Goal: Book appointment/travel/reservation

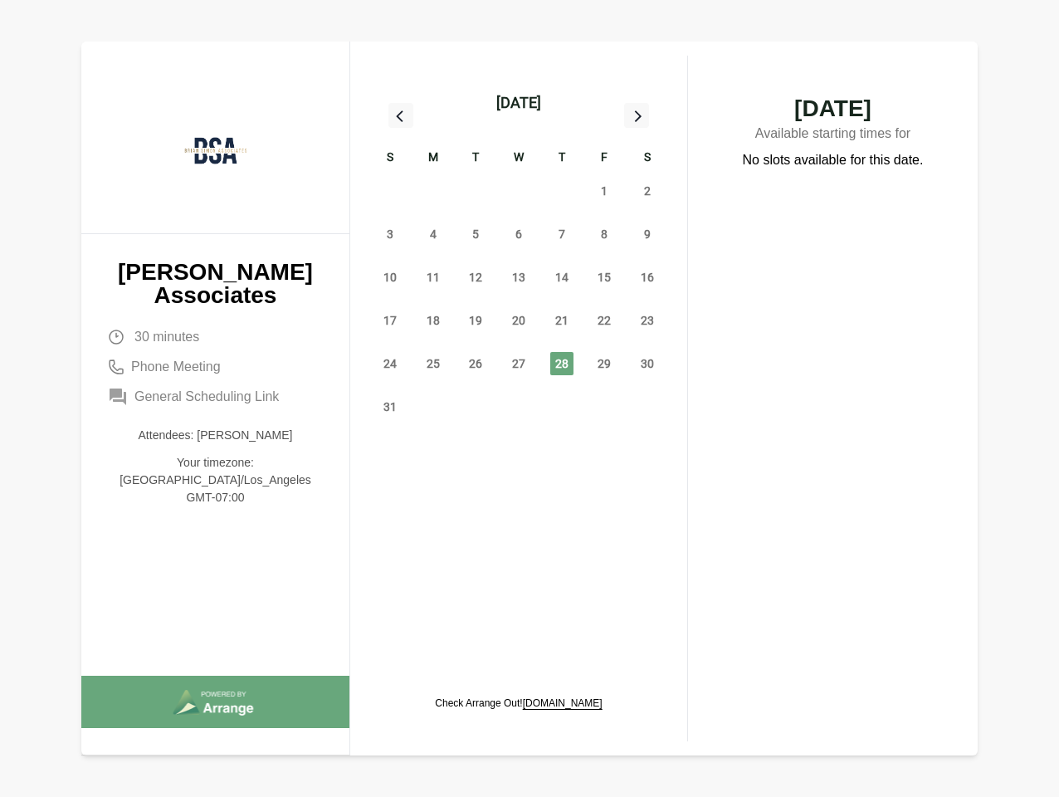
click at [519, 258] on div "13" at bounding box center [518, 277] width 43 height 43
click at [518, 103] on div "[DATE]" at bounding box center [518, 102] width 45 height 23
click at [390, 191] on div "27" at bounding box center [390, 190] width 43 height 43
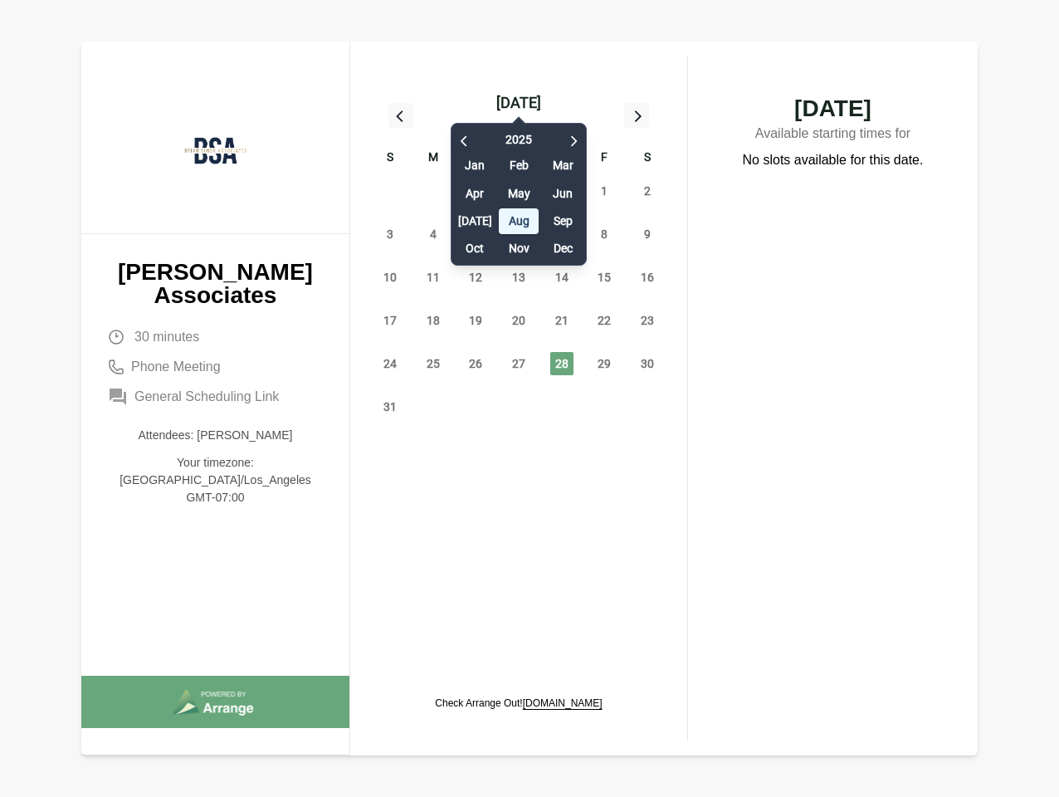
click at [433, 191] on div "28" at bounding box center [433, 190] width 43 height 43
click at [476, 191] on div "[DATE] Feb Mar Apr May Jun [DATE] Aug Sep Oct Nov Dec" at bounding box center [519, 190] width 136 height 151
click at [519, 191] on div "[DATE] Feb Mar Apr May Jun [DATE] Aug Sep Oct Nov Dec" at bounding box center [519, 190] width 136 height 151
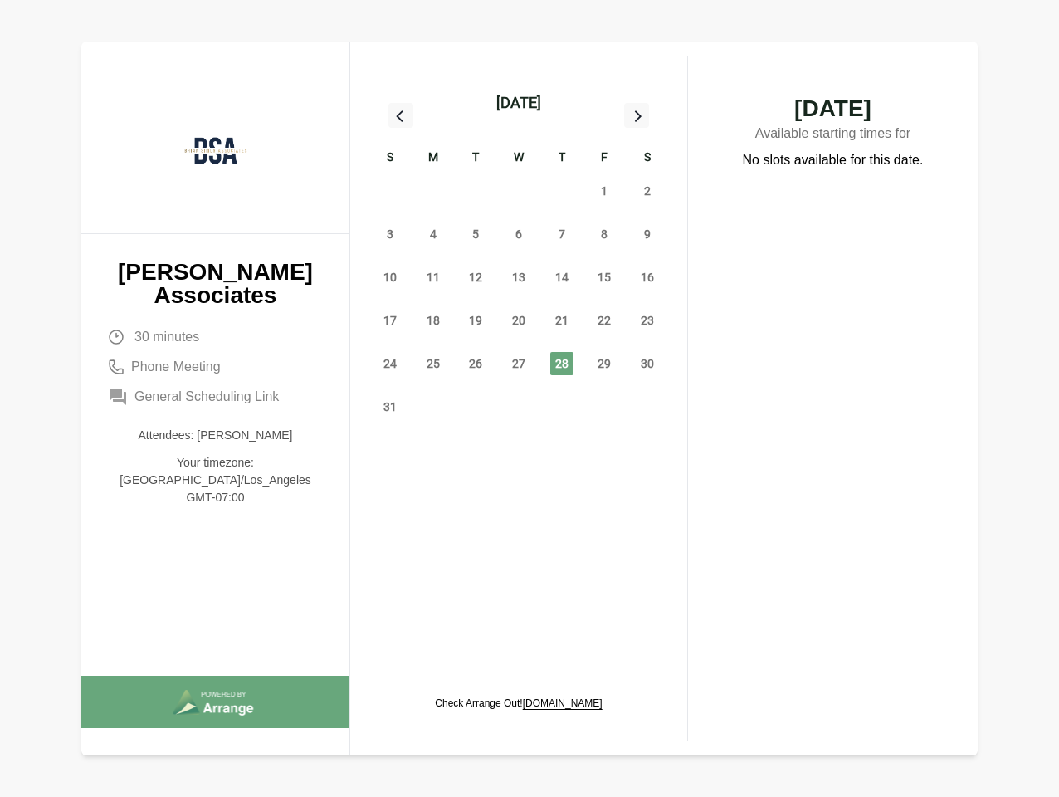
click at [562, 191] on div "31" at bounding box center [561, 190] width 43 height 43
click at [604, 191] on span "1" at bounding box center [604, 190] width 23 height 23
click at [647, 191] on span "2" at bounding box center [647, 190] width 23 height 23
click at [390, 234] on span "3" at bounding box center [389, 233] width 23 height 23
